Goal: Navigation & Orientation: Find specific page/section

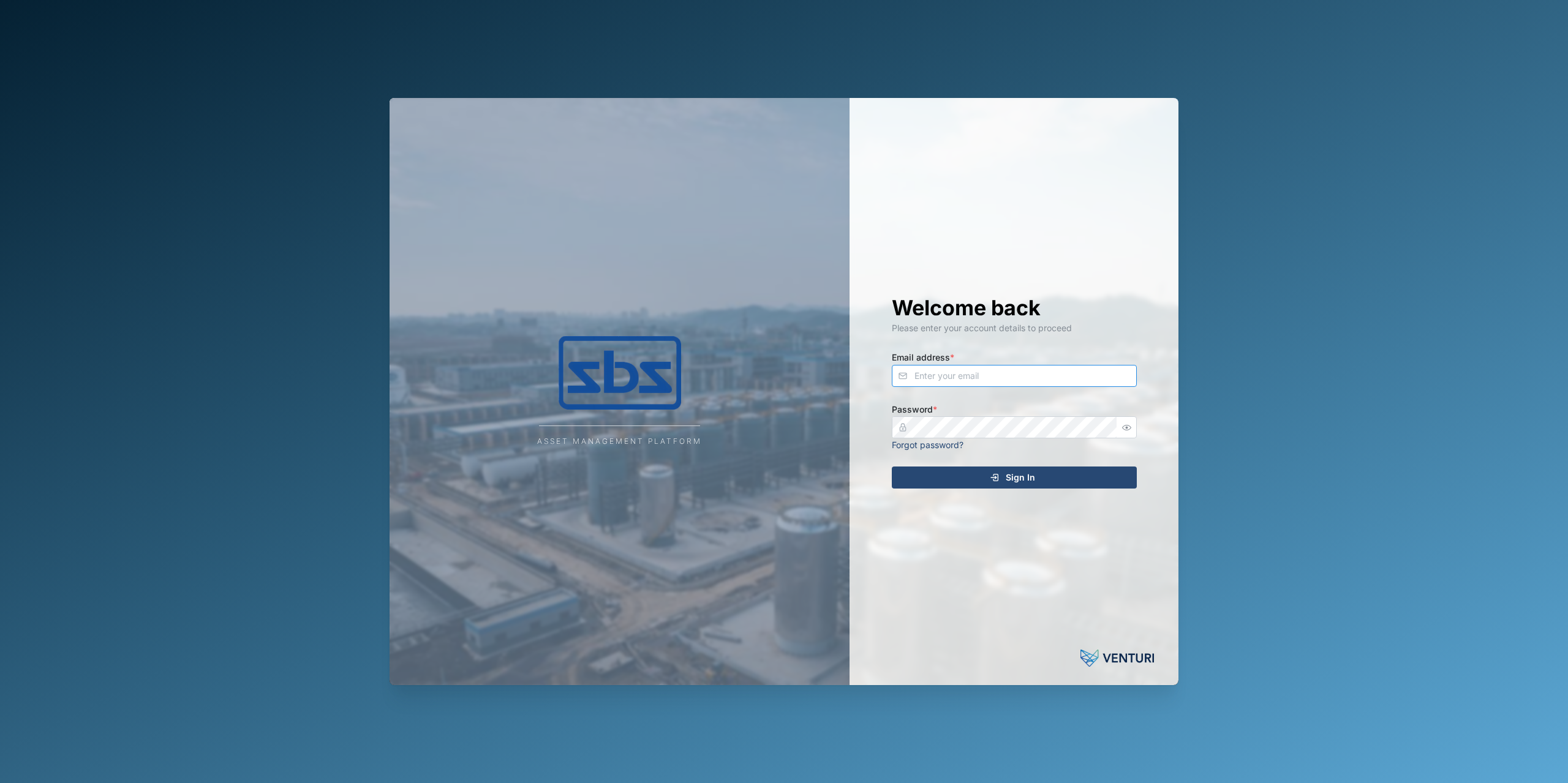
click at [994, 384] on input "Email address *" at bounding box center [1014, 375] width 245 height 22
type input "[PERSON_NAME][EMAIL_ADDRESS][DOMAIN_NAME]"
click at [975, 470] on div "Sign In" at bounding box center [1012, 477] width 225 height 21
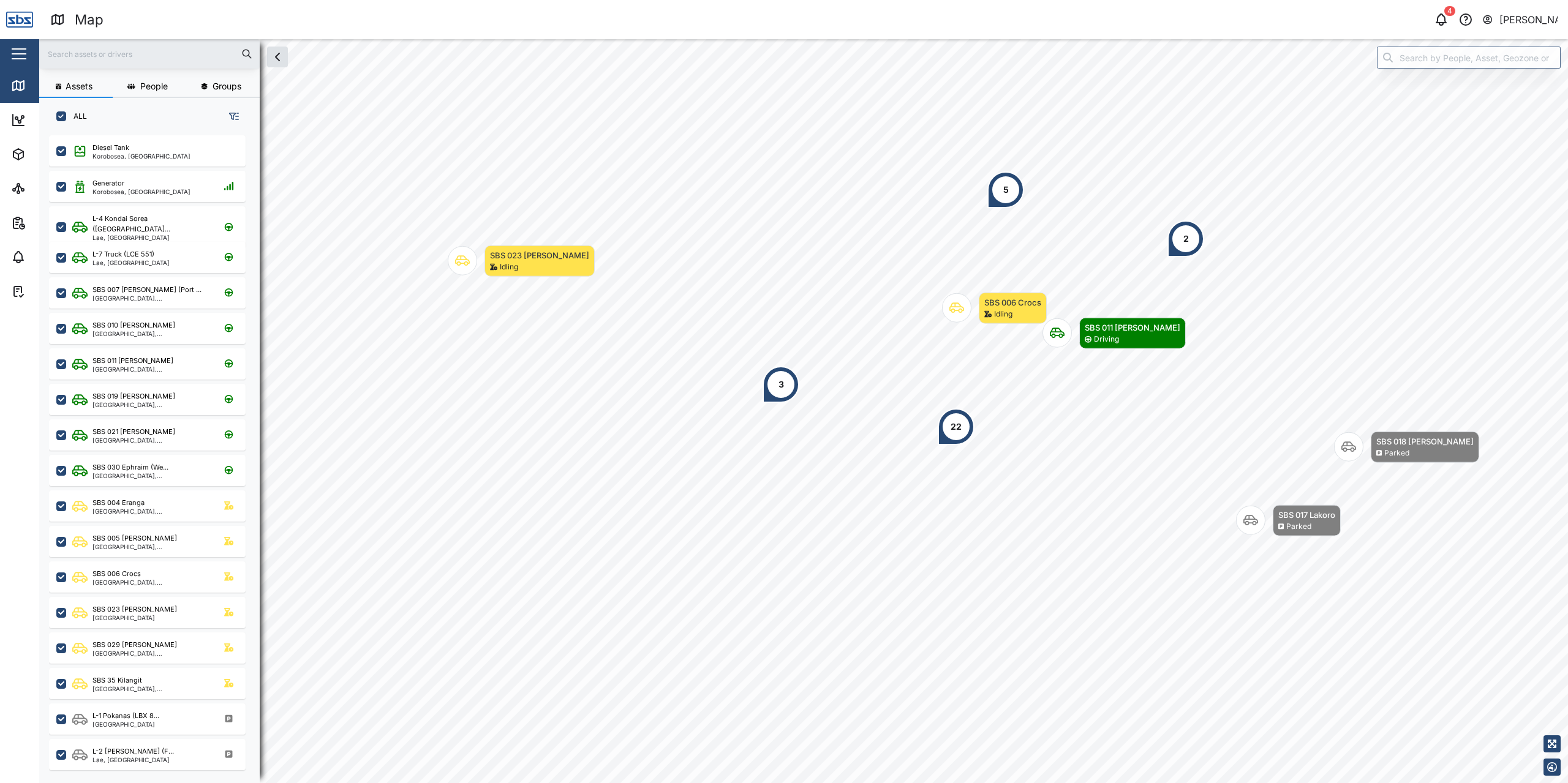
click at [46, 86] on button "Assets" at bounding box center [76, 86] width 74 height 22
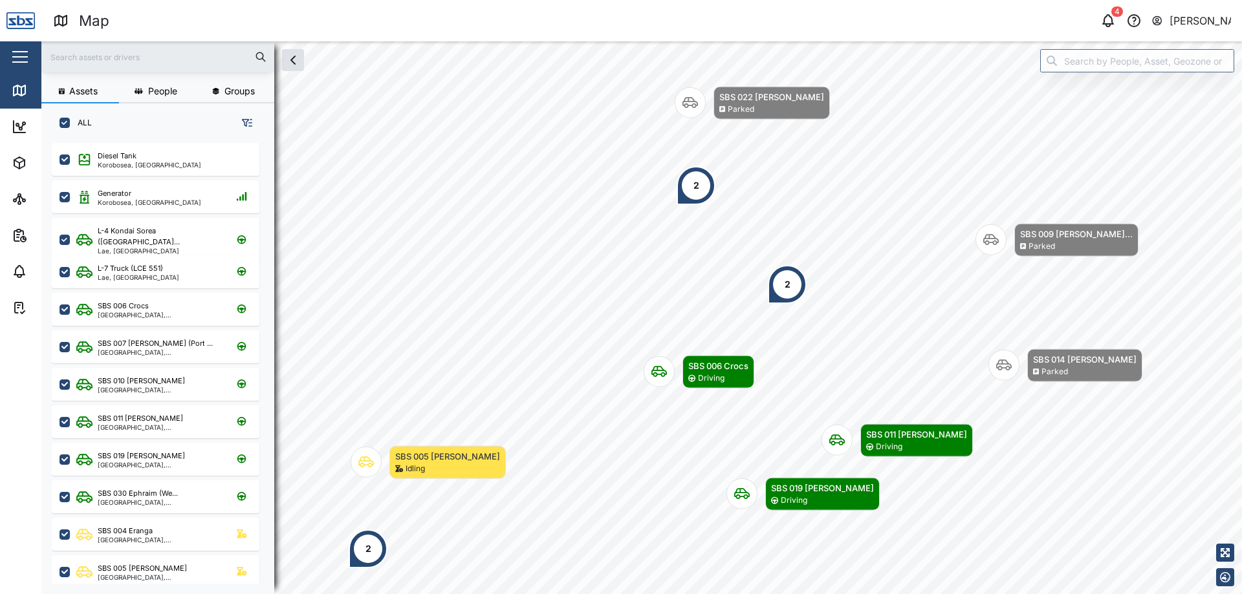
scroll to position [436, 202]
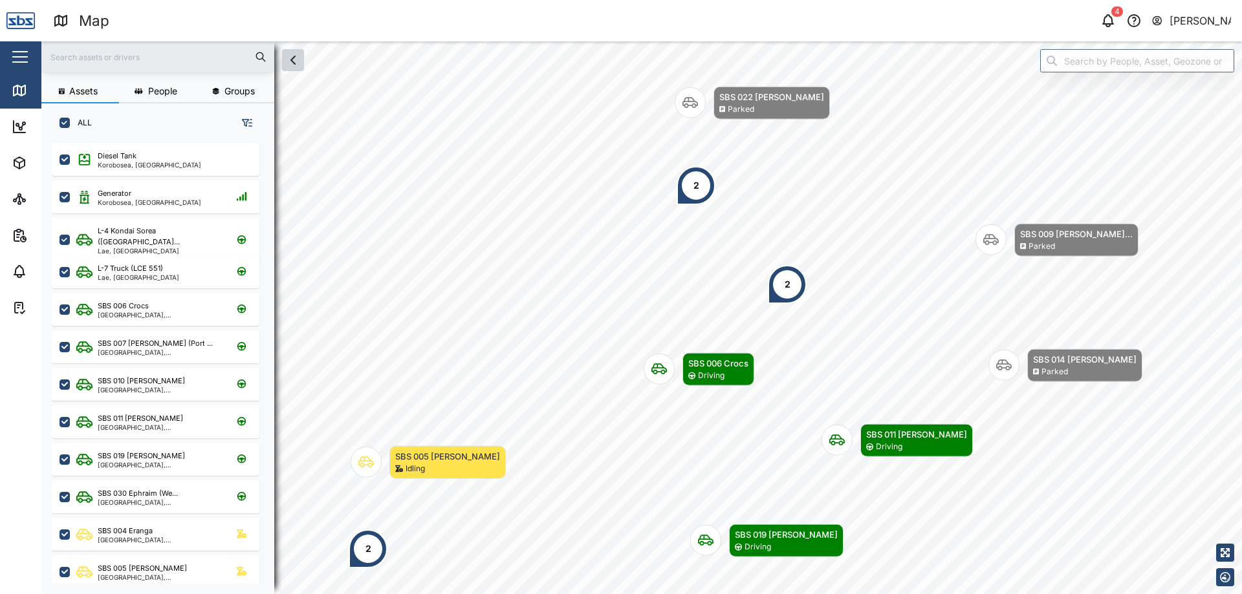
click at [290, 57] on icon "button" at bounding box center [293, 60] width 16 height 16
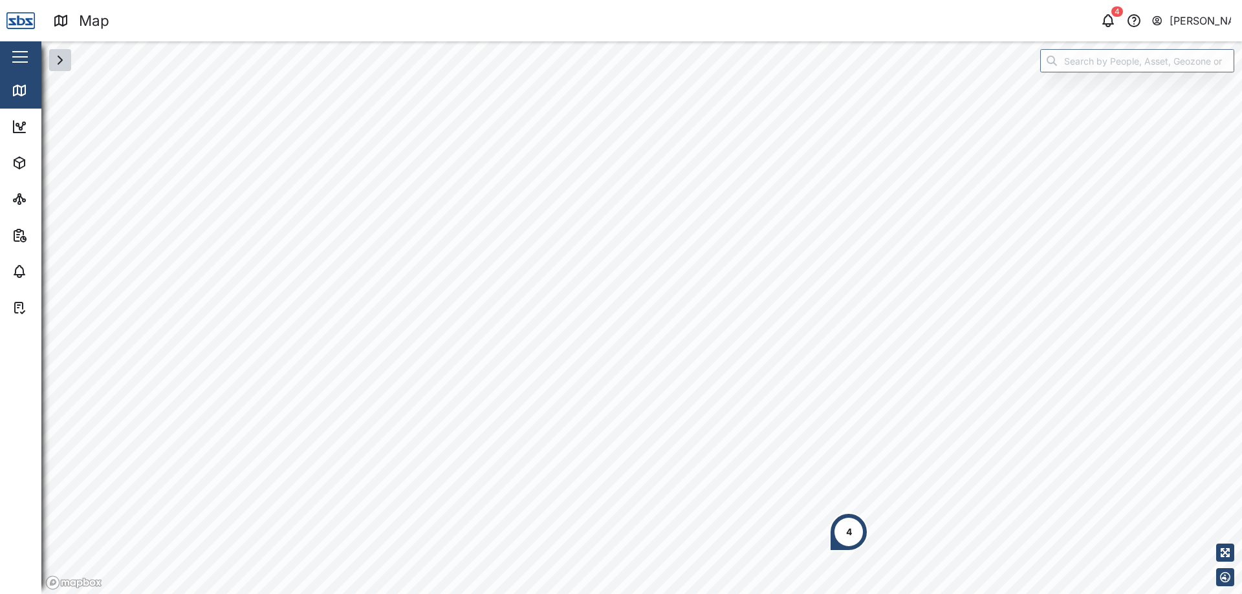
click at [1182, 25] on div "[PERSON_NAME]" at bounding box center [1200, 21] width 62 height 16
click at [1147, 83] on div "Sign Out" at bounding box center [1151, 84] width 140 height 16
